Goal: Task Accomplishment & Management: Complete application form

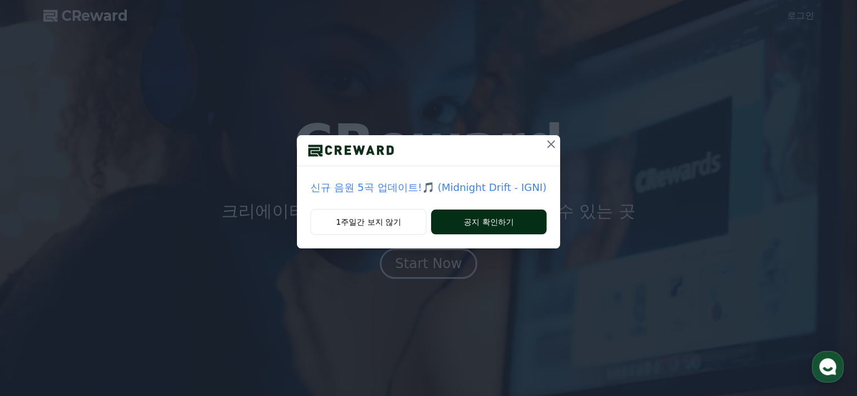
click at [464, 227] on button "공지 확인하기" at bounding box center [489, 222] width 116 height 25
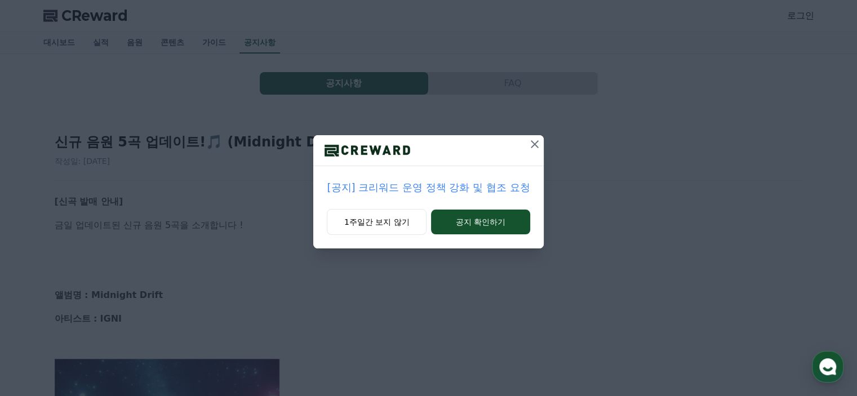
click at [532, 144] on icon at bounding box center [535, 145] width 14 height 14
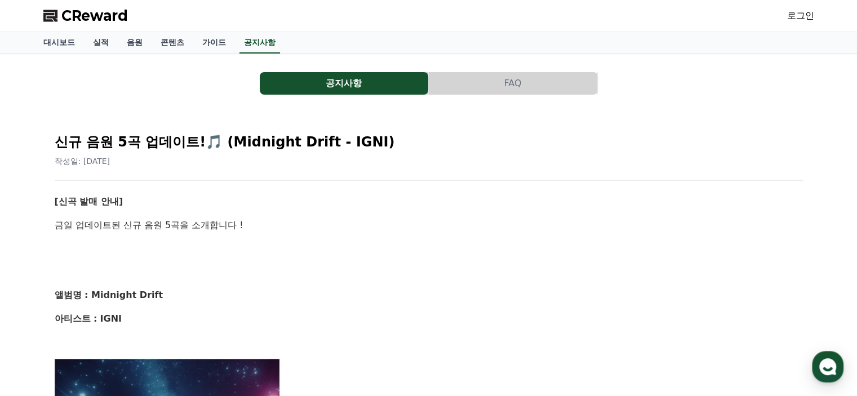
click at [71, 13] on span "CReward" at bounding box center [94, 16] width 67 height 18
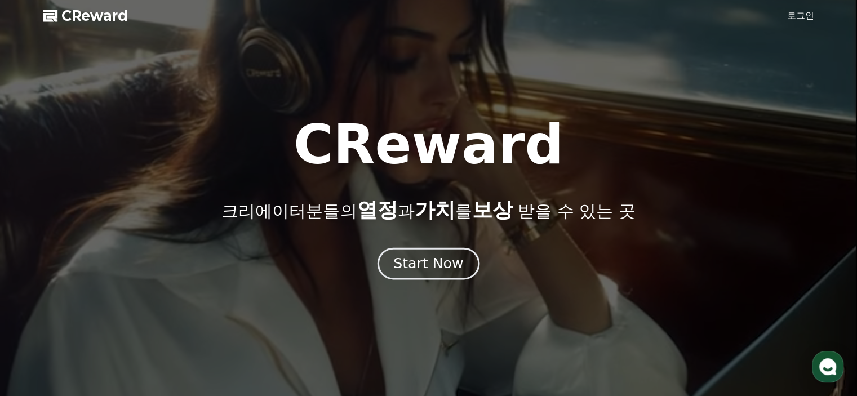
click at [422, 261] on div "Start Now" at bounding box center [428, 263] width 70 height 19
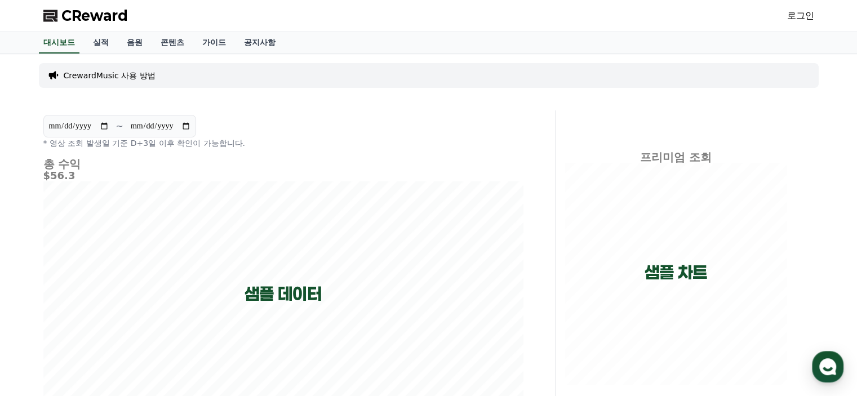
click at [807, 22] on link "로그인" at bounding box center [800, 16] width 27 height 14
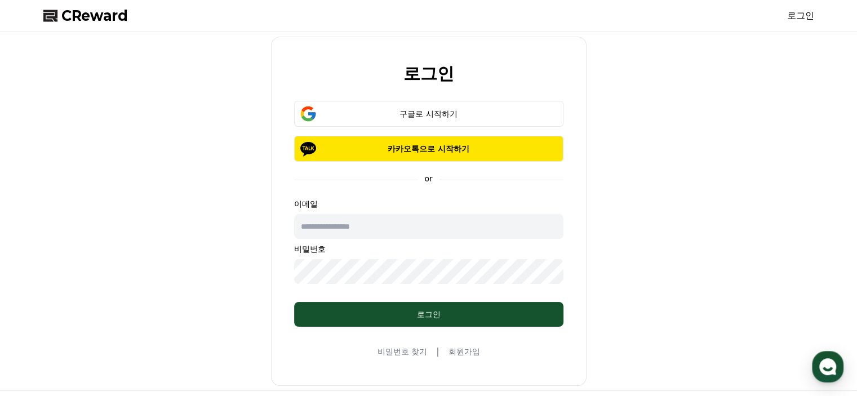
click at [461, 354] on link "회원가입" at bounding box center [464, 351] width 32 height 11
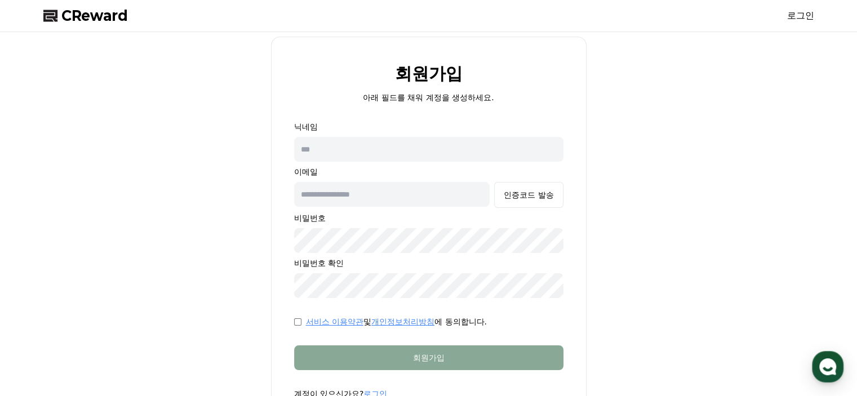
click at [409, 150] on input "text" at bounding box center [428, 149] width 269 height 25
type input "*"
drag, startPoint x: 440, startPoint y: 157, endPoint x: 165, endPoint y: 155, distance: 275.6
click at [153, 157] on div "회원가입 아래 필드를 채워 계정을 생성하세요. 닉네임 ***** 이메일 인증코드 발송 비밀번호 비밀번호 확인 서비스 이용약관 및 개인정보처리방…" at bounding box center [429, 232] width 780 height 391
drag, startPoint x: 366, startPoint y: 145, endPoint x: 212, endPoint y: 142, distance: 153.9
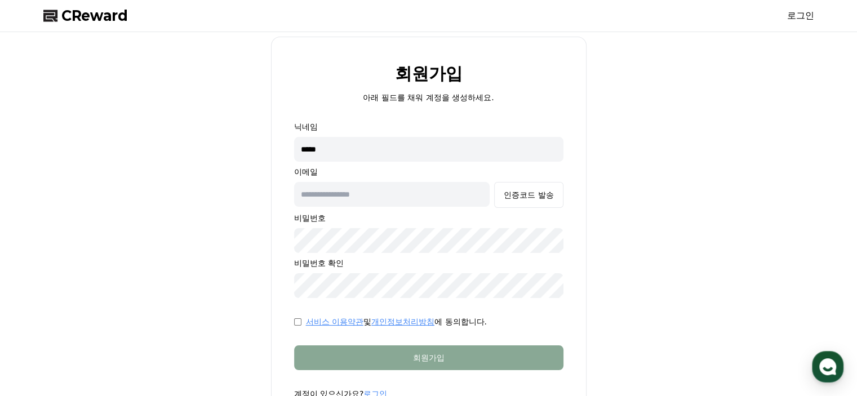
click at [212, 142] on div "회원가입 아래 필드를 채워 계정을 생성하세요. 닉네임 **** 이메일 인증코드 발송 비밀번호 비밀번호 확인 서비스 이용약관 및 개인정보처리방침…" at bounding box center [429, 232] width 780 height 391
type input "*****"
click at [381, 198] on input "text" at bounding box center [392, 194] width 196 height 25
type input "*"
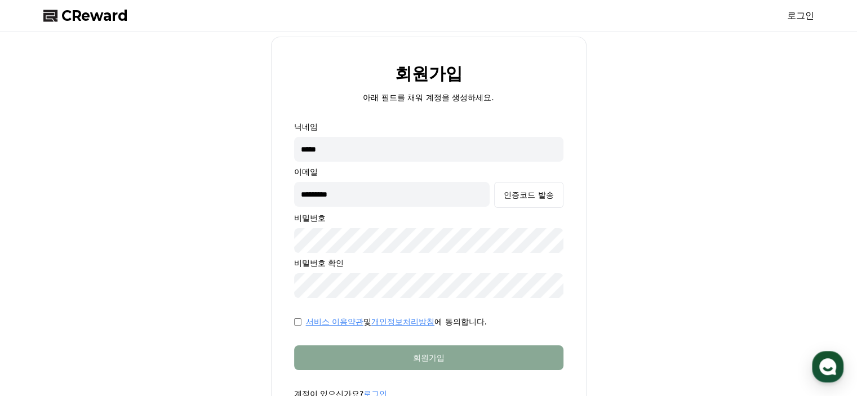
click at [494, 182] on button "인증코드 발송" at bounding box center [528, 195] width 69 height 26
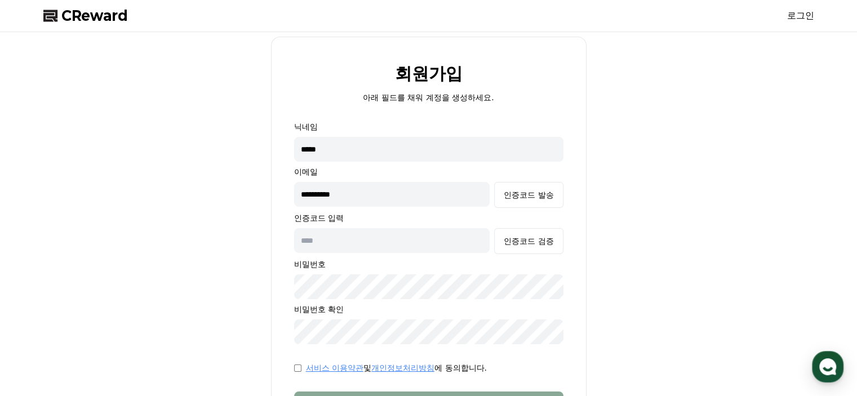
drag, startPoint x: 835, startPoint y: -32, endPoint x: 685, endPoint y: 272, distance: 338.8
click at [743, 277] on div "**********" at bounding box center [429, 255] width 780 height 437
click at [377, 196] on input "**********" at bounding box center [392, 194] width 196 height 25
type input "*"
click at [510, 187] on button "인증코드 발송" at bounding box center [528, 195] width 69 height 26
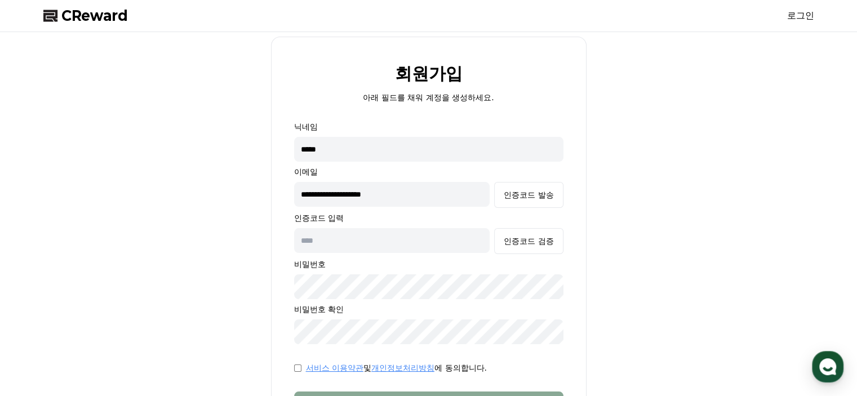
click at [377, 196] on input "**********" at bounding box center [392, 194] width 196 height 25
type input "**********"
click at [538, 186] on button "인증코드 발송" at bounding box center [528, 195] width 69 height 26
click at [370, 238] on input "text" at bounding box center [392, 240] width 196 height 25
type input "******"
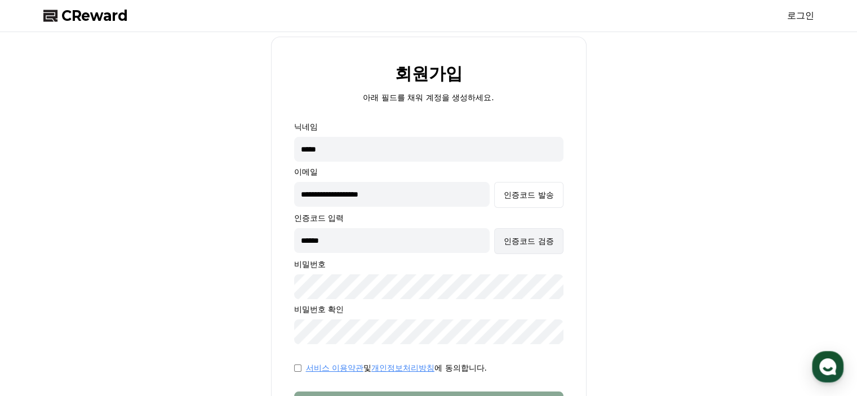
click at [515, 241] on div "인증코드 검증" at bounding box center [529, 241] width 50 height 11
click at [241, 340] on div "**********" at bounding box center [429, 255] width 780 height 437
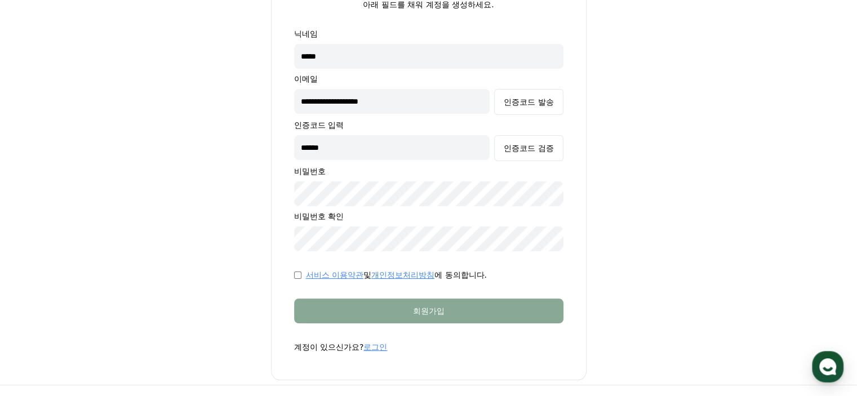
scroll to position [113, 0]
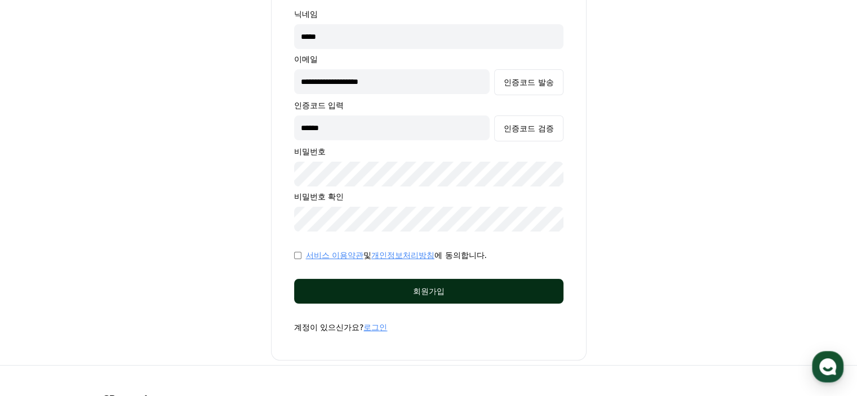
click at [316, 281] on button "회원가입" at bounding box center [428, 291] width 269 height 25
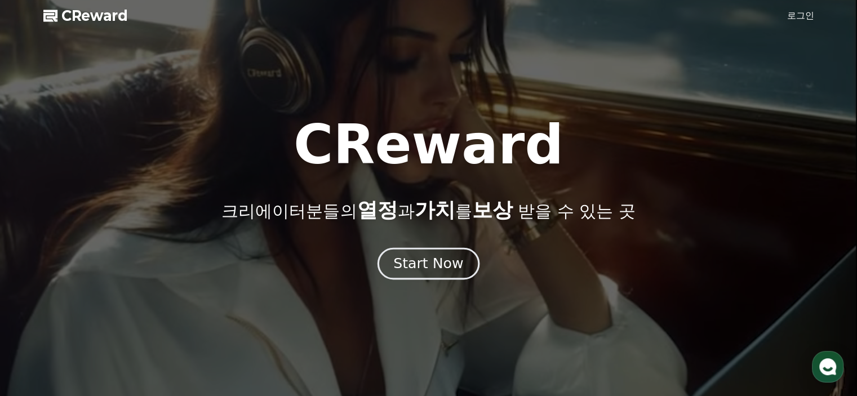
click at [437, 267] on div "Start Now" at bounding box center [428, 263] width 70 height 19
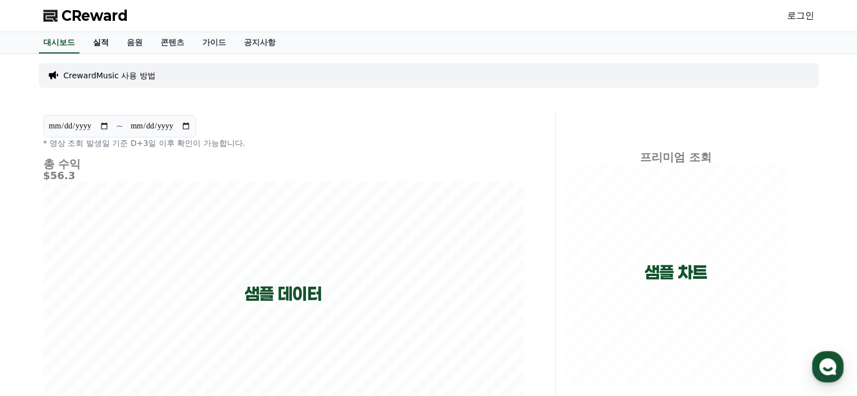
click at [108, 46] on link "실적" at bounding box center [101, 42] width 34 height 21
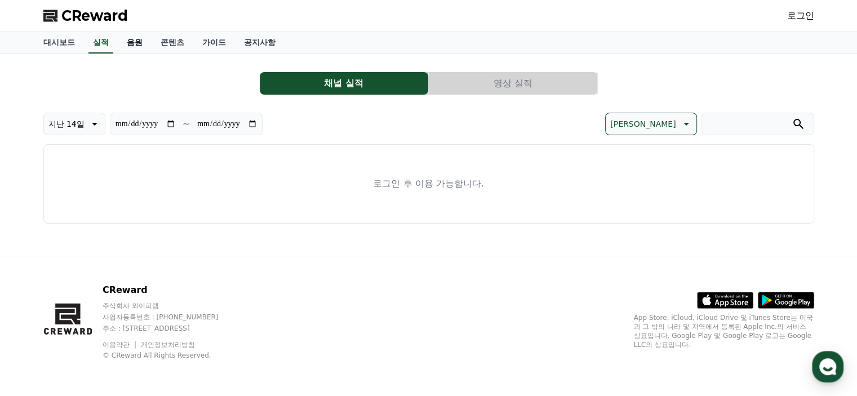
click at [137, 38] on link "음원" at bounding box center [135, 42] width 34 height 21
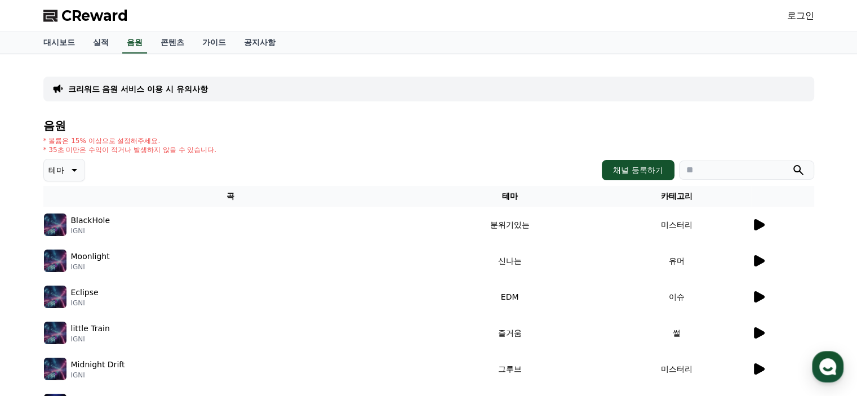
click at [83, 87] on p "크리워드 음원 서비스 이용 시 유의사항" at bounding box center [138, 88] width 140 height 11
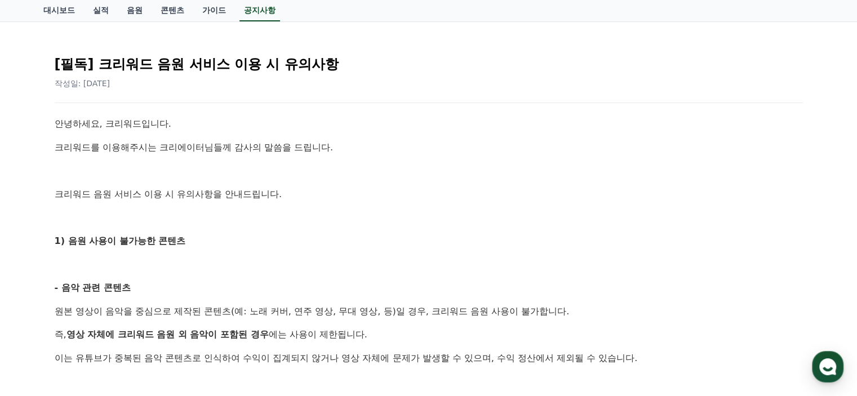
scroll to position [113, 0]
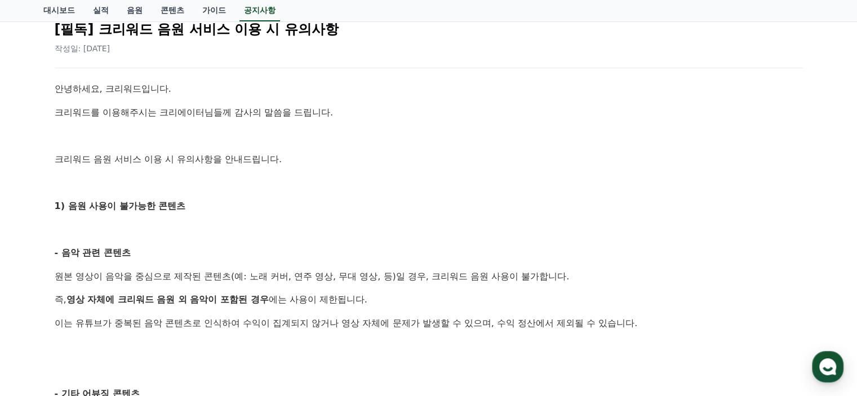
drag, startPoint x: 73, startPoint y: 108, endPoint x: 300, endPoint y: 169, distance: 234.6
drag, startPoint x: 93, startPoint y: 206, endPoint x: 196, endPoint y: 210, distance: 102.7
click at [192, 210] on p "1) 음원 사용이 불가능한 콘텐츠" at bounding box center [429, 206] width 749 height 15
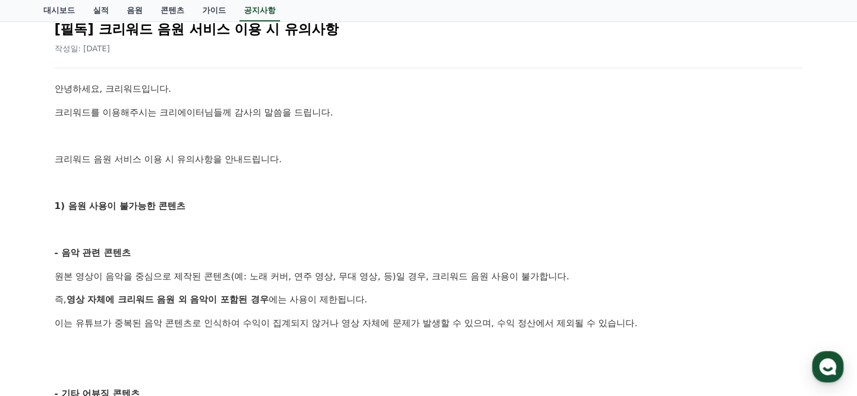
click at [196, 210] on p "1) 음원 사용이 불가능한 콘텐츠" at bounding box center [429, 206] width 749 height 15
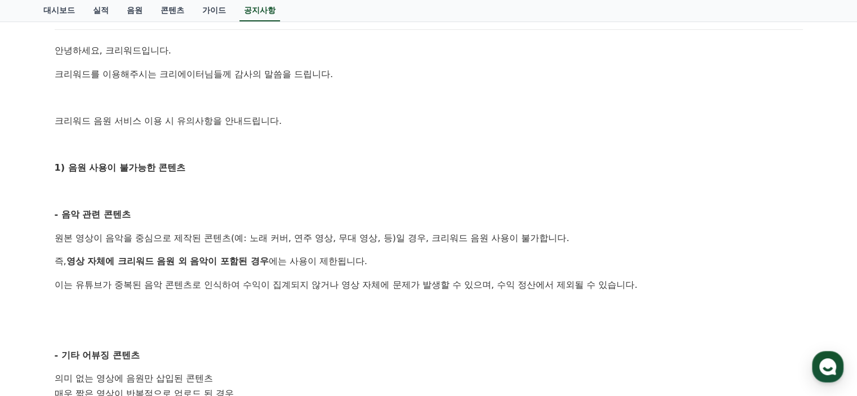
scroll to position [169, 0]
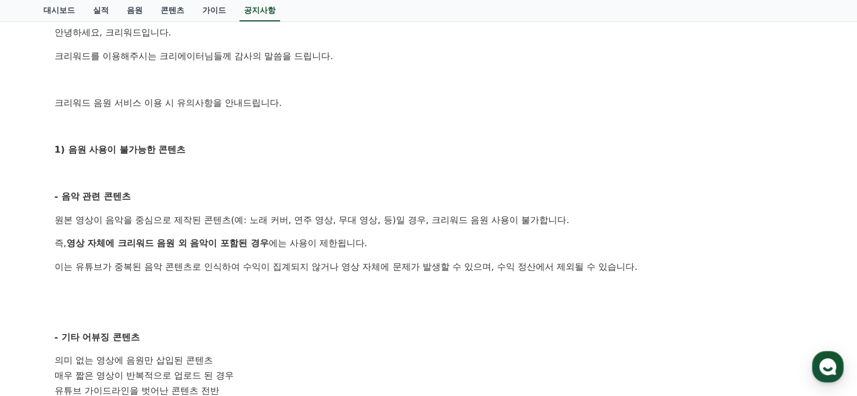
drag, startPoint x: 67, startPoint y: 219, endPoint x: 150, endPoint y: 224, distance: 84.1
click at [146, 224] on p "원본 영상이 음악을 중심으로 제작된 콘텐츠(예: 노래 커버, 연주 영상, 무대 영상, 등)일 경우, 크리워드 음원 사용이 불가합니다." at bounding box center [429, 220] width 749 height 15
click at [152, 225] on p "원본 영상이 음악을 중심으로 제작된 콘텐츠(예: 노래 커버, 연주 영상, 무대 영상, 등)일 경우, 크리워드 음원 사용이 불가합니다." at bounding box center [429, 220] width 749 height 15
drag, startPoint x: 108, startPoint y: 218, endPoint x: 210, endPoint y: 224, distance: 102.2
click at [206, 224] on p "원본 영상이 음악을 중심으로 제작된 콘텐츠(예: 노래 커버, 연주 영상, 무대 영상, 등)일 경우, 크리워드 음원 사용이 불가합니다." at bounding box center [429, 220] width 749 height 15
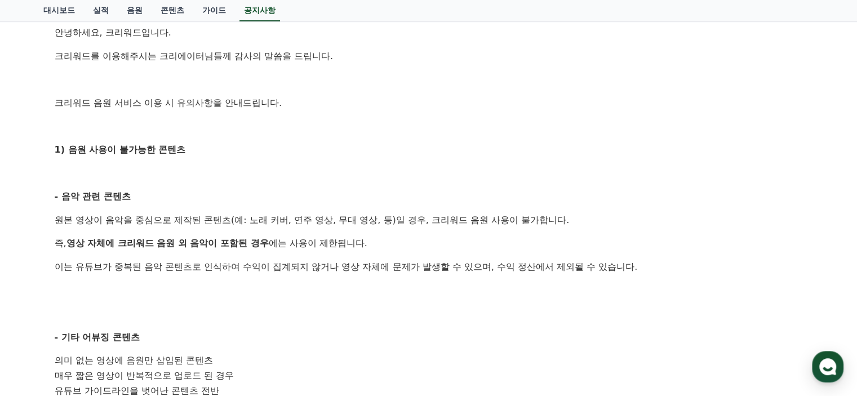
click at [210, 224] on p "원본 영상이 음악을 중심으로 제작된 콘텐츠(예: 노래 커버, 연주 영상, 무대 영상, 등)일 경우, 크리워드 음원 사용이 불가합니다." at bounding box center [429, 220] width 749 height 15
drag, startPoint x: 218, startPoint y: 222, endPoint x: 328, endPoint y: 222, distance: 109.9
click at [326, 222] on p "원본 영상이 음악을 중심으로 제작된 콘텐츠(예: 노래 커버, 연주 영상, 무대 영상, 등)일 경우, 크리워드 음원 사용이 불가합니다." at bounding box center [429, 220] width 749 height 15
click at [333, 222] on p "원본 영상이 음악을 중심으로 제작된 콘텐츠(예: 노래 커버, 연주 영상, 무대 영상, 등)일 경우, 크리워드 음원 사용이 불가합니다." at bounding box center [429, 220] width 749 height 15
drag, startPoint x: 453, startPoint y: 220, endPoint x: 555, endPoint y: 220, distance: 102.0
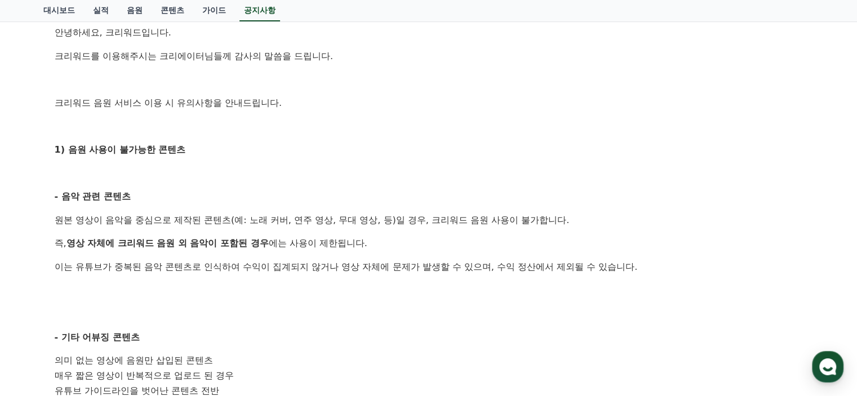
click at [548, 220] on p "원본 영상이 음악을 중심으로 제작된 콘텐츠(예: 노래 커버, 연주 영상, 무대 영상, 등)일 경우, 크리워드 음원 사용이 불가합니다." at bounding box center [429, 220] width 749 height 15
click at [555, 220] on p "원본 영상이 음악을 중심으로 제작된 콘텐츠(예: 노래 커버, 연주 영상, 무대 영상, 등)일 경우, 크리워드 음원 사용이 불가합니다." at bounding box center [429, 220] width 749 height 15
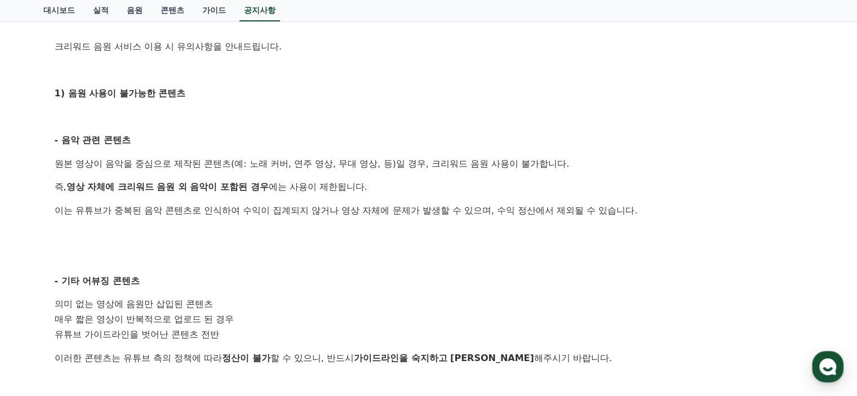
scroll to position [282, 0]
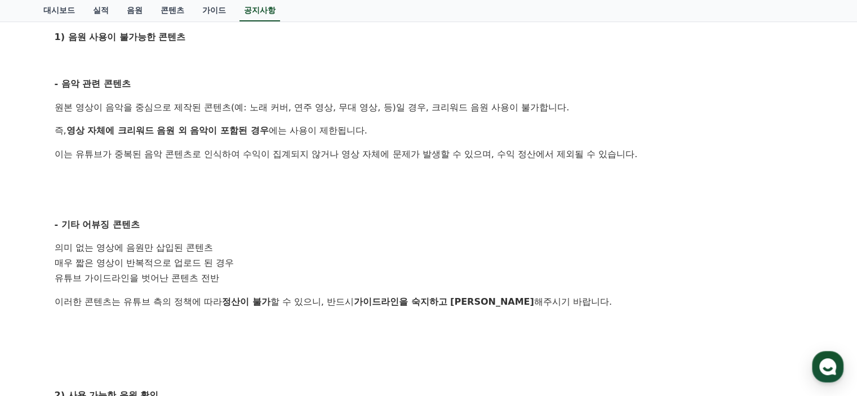
drag, startPoint x: 85, startPoint y: 134, endPoint x: 264, endPoint y: 154, distance: 180.4
click at [263, 154] on div "안녕하세요, 크리워드입니다. 크리워드를 이용해주시는 크리에이터님들께 감사의 말씀을 드립니다. 크리워드 음원 서비스 이용 시 유의사항을 안내드립…" at bounding box center [429, 287] width 749 height 749
click at [264, 154] on p "이는 유튜브가 중복된 음악 콘텐츠로 인식하여 수익이 집계되지 않거나 영상 자체에 문제가 발생할 수 있으며, 수익 정산에서 제외될 수 있습니다." at bounding box center [429, 154] width 749 height 15
drag, startPoint x: 131, startPoint y: 156, endPoint x: 241, endPoint y: 161, distance: 110.6
click at [238, 161] on p "이는 유튜브가 중복된 음악 콘텐츠로 인식하여 수익이 집계되지 않거나 영상 자체에 문제가 발생할 수 있으며, 수익 정산에서 제외될 수 있습니다." at bounding box center [429, 154] width 749 height 15
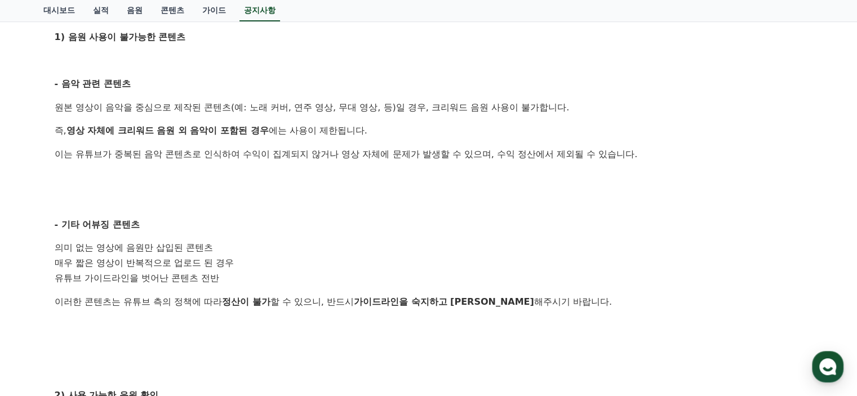
click at [241, 161] on p "이는 유튜브가 중복된 음악 콘텐츠로 인식하여 수익이 집계되지 않거나 영상 자체에 문제가 발생할 수 있으며, 수익 정산에서 제외될 수 있습니다." at bounding box center [429, 154] width 749 height 15
drag, startPoint x: 133, startPoint y: 158, endPoint x: 449, endPoint y: 164, distance: 315.7
click at [447, 164] on div "안녕하세요, 크리워드입니다. 크리워드를 이용해주시는 크리에이터님들께 감사의 말씀을 드립니다. 크리워드 음원 서비스 이용 시 유의사항을 안내드립…" at bounding box center [429, 287] width 749 height 749
click at [449, 164] on div "안녕하세요, 크리워드입니다. 크리워드를 이용해주시는 크리에이터님들께 감사의 말씀을 드립니다. 크리워드 음원 서비스 이용 시 유의사항을 안내드립…" at bounding box center [429, 287] width 749 height 749
drag, startPoint x: 200, startPoint y: 264, endPoint x: 236, endPoint y: 272, distance: 37.5
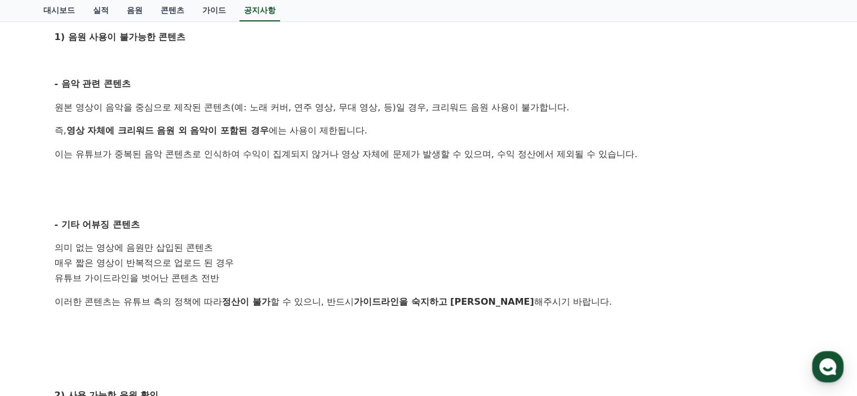
click at [231, 271] on ol "의미 없는 영상에 음원만 삽입된 콘텐츠 매우 짧은 영상이 반복적으로 업로드 된 경우 유튜브 가이드라인을 벗어난 콘텐츠 전반" at bounding box center [429, 263] width 749 height 45
click at [236, 272] on li "유튜브 가이드라인을 벗어난 콘텐츠 전반" at bounding box center [429, 278] width 749 height 15
drag, startPoint x: 97, startPoint y: 278, endPoint x: 233, endPoint y: 289, distance: 136.2
click at [231, 289] on div "안녕하세요, 크리워드입니다. 크리워드를 이용해주시는 크리에이터님들께 감사의 말씀을 드립니다. 크리워드 음원 서비스 이용 시 유의사항을 안내드립…" at bounding box center [429, 287] width 749 height 749
click at [235, 289] on div "안녕하세요, 크리워드입니다. 크리워드를 이용해주시는 크리에이터님들께 감사의 말씀을 드립니다. 크리워드 음원 서비스 이용 시 유의사항을 안내드립…" at bounding box center [429, 287] width 749 height 749
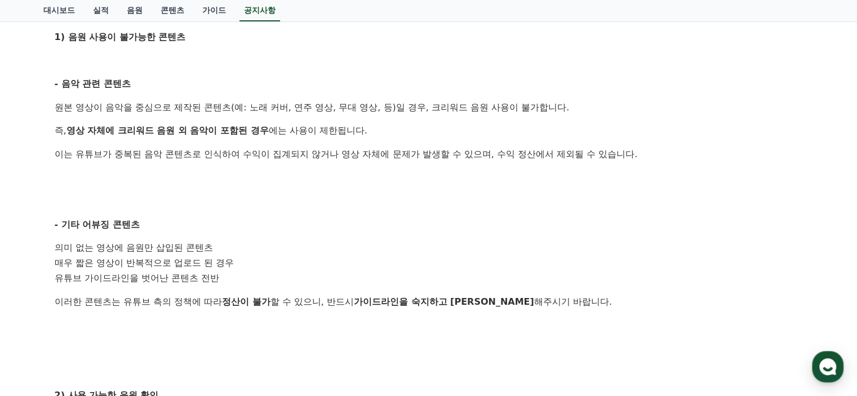
drag, startPoint x: 108, startPoint y: 277, endPoint x: 220, endPoint y: 281, distance: 112.3
click at [217, 281] on li "유튜브 가이드라인을 벗어난 콘텐츠 전반" at bounding box center [429, 278] width 749 height 15
click at [220, 281] on li "유튜브 가이드라인을 벗어난 콘텐츠 전반" at bounding box center [429, 278] width 749 height 15
drag, startPoint x: 98, startPoint y: 300, endPoint x: 271, endPoint y: 313, distance: 173.5
click at [271, 313] on div "안녕하세요, 크리워드입니다. 크리워드를 이용해주시는 크리에이터님들께 감사의 말씀을 드립니다. 크리워드 음원 서비스 이용 시 유의사항을 안내드립…" at bounding box center [429, 287] width 749 height 749
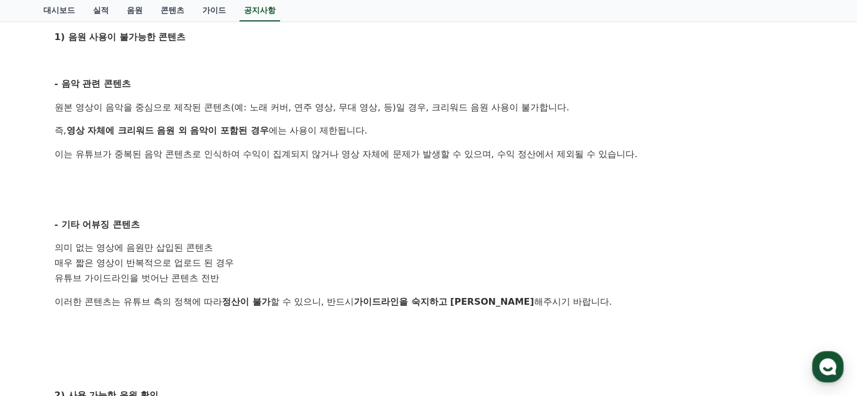
click at [271, 313] on div "안녕하세요, 크리워드입니다. 크리워드를 이용해주시는 크리에이터님들께 감사의 말씀을 드립니다. 크리워드 음원 서비스 이용 시 유의사항을 안내드립…" at bounding box center [429, 287] width 749 height 749
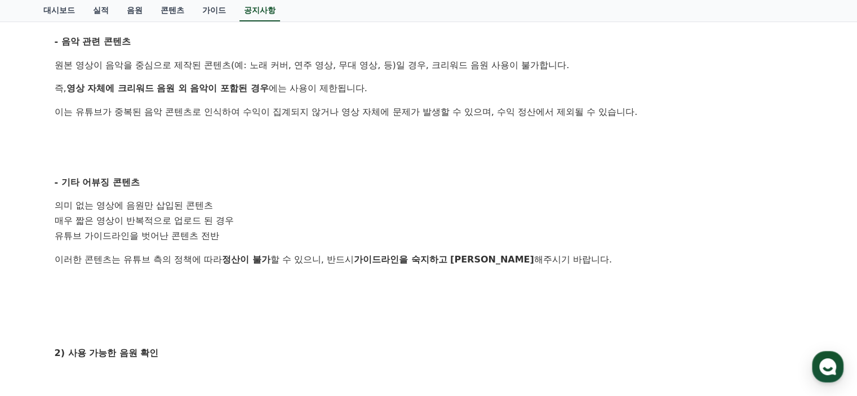
scroll to position [451, 0]
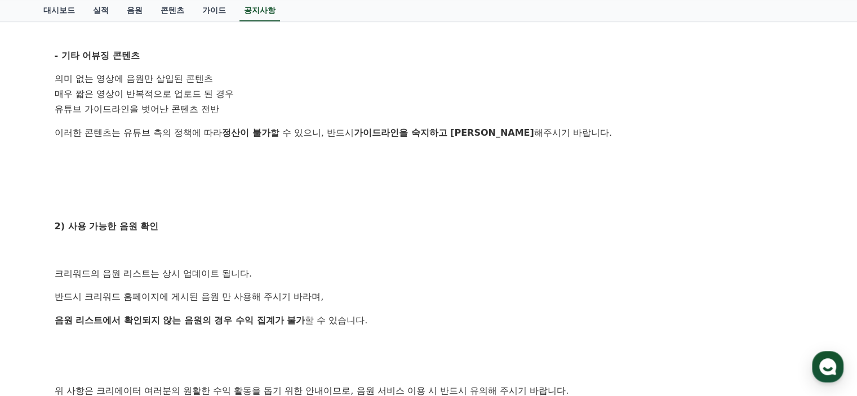
drag, startPoint x: 69, startPoint y: 273, endPoint x: 224, endPoint y: 293, distance: 155.6
click at [224, 293] on div "안녕하세요, 크리워드입니다. 크리워드를 이용해주시는 크리에이터님들께 감사의 말씀을 드립니다. 크리워드 음원 서비스 이용 시 유의사항을 안내드립…" at bounding box center [429, 118] width 749 height 749
click at [224, 293] on p "반드시 크리워드 홈페이지에 게시된 음원 만 사용해 주시기 바라며," at bounding box center [429, 297] width 749 height 15
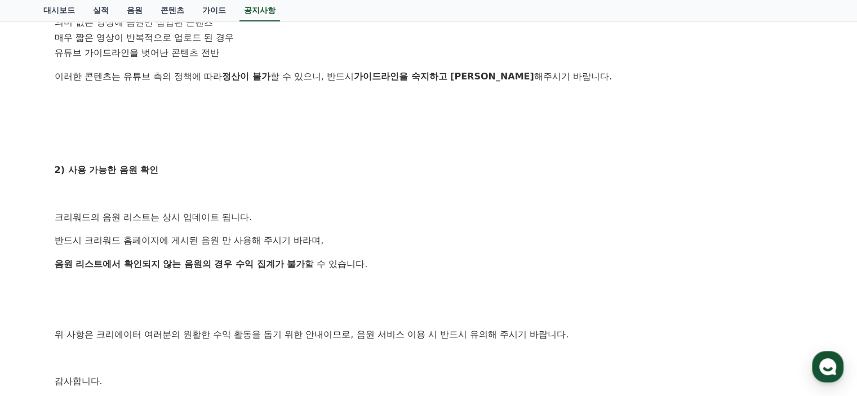
drag, startPoint x: 63, startPoint y: 271, endPoint x: 250, endPoint y: 271, distance: 187.1
click at [248, 271] on div "안녕하세요, 크리워드입니다. 크리워드를 이용해주시는 크리에이터님들께 감사의 말씀을 드립니다. 크리워드 음원 서비스 이용 시 유의사항을 안내드립…" at bounding box center [429, 61] width 749 height 749
click at [250, 271] on div "안녕하세요, 크리워드입니다. 크리워드를 이용해주시는 크리에이터님들께 감사의 말씀을 드립니다. 크리워드 음원 서비스 이용 시 유의사항을 안내드립…" at bounding box center [429, 61] width 749 height 749
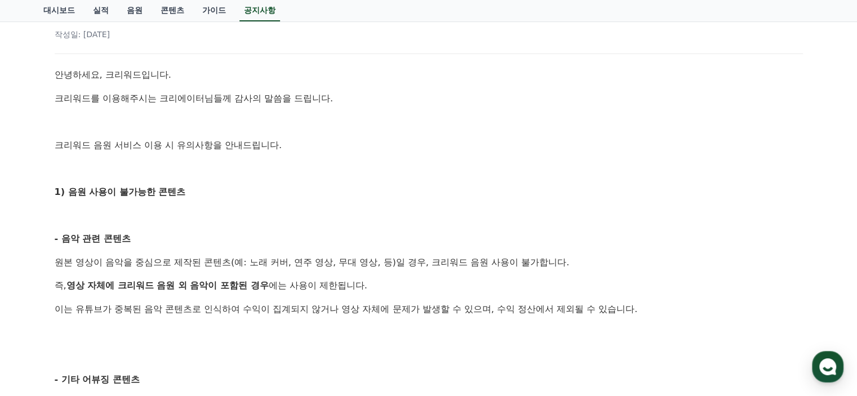
scroll to position [0, 0]
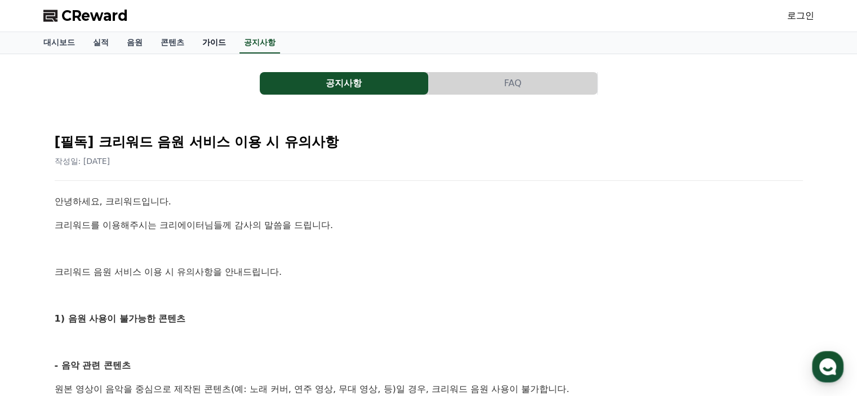
click at [214, 37] on link "가이드" at bounding box center [214, 42] width 42 height 21
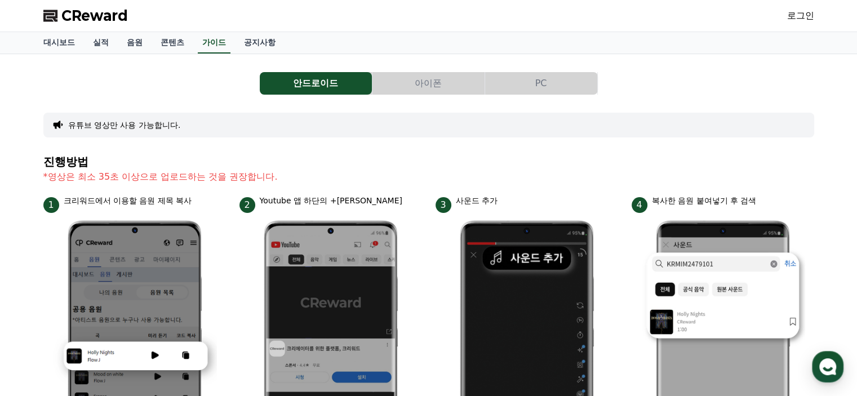
click at [377, 82] on button "아이폰" at bounding box center [429, 83] width 112 height 23
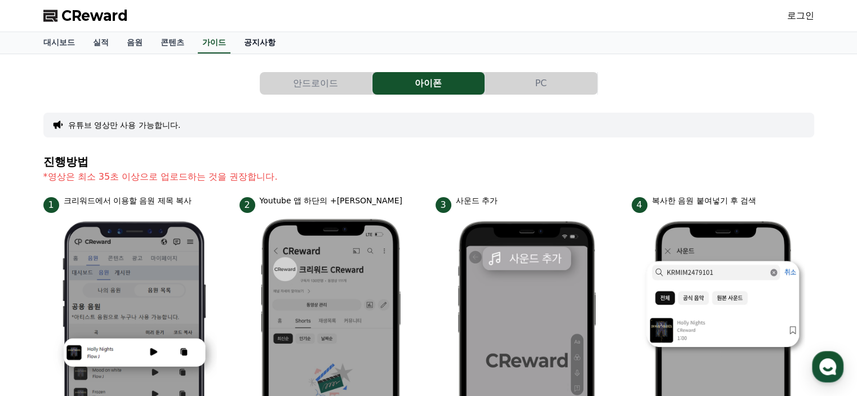
click at [266, 42] on link "공지사항" at bounding box center [260, 42] width 50 height 21
